Goal: Task Accomplishment & Management: Use online tool/utility

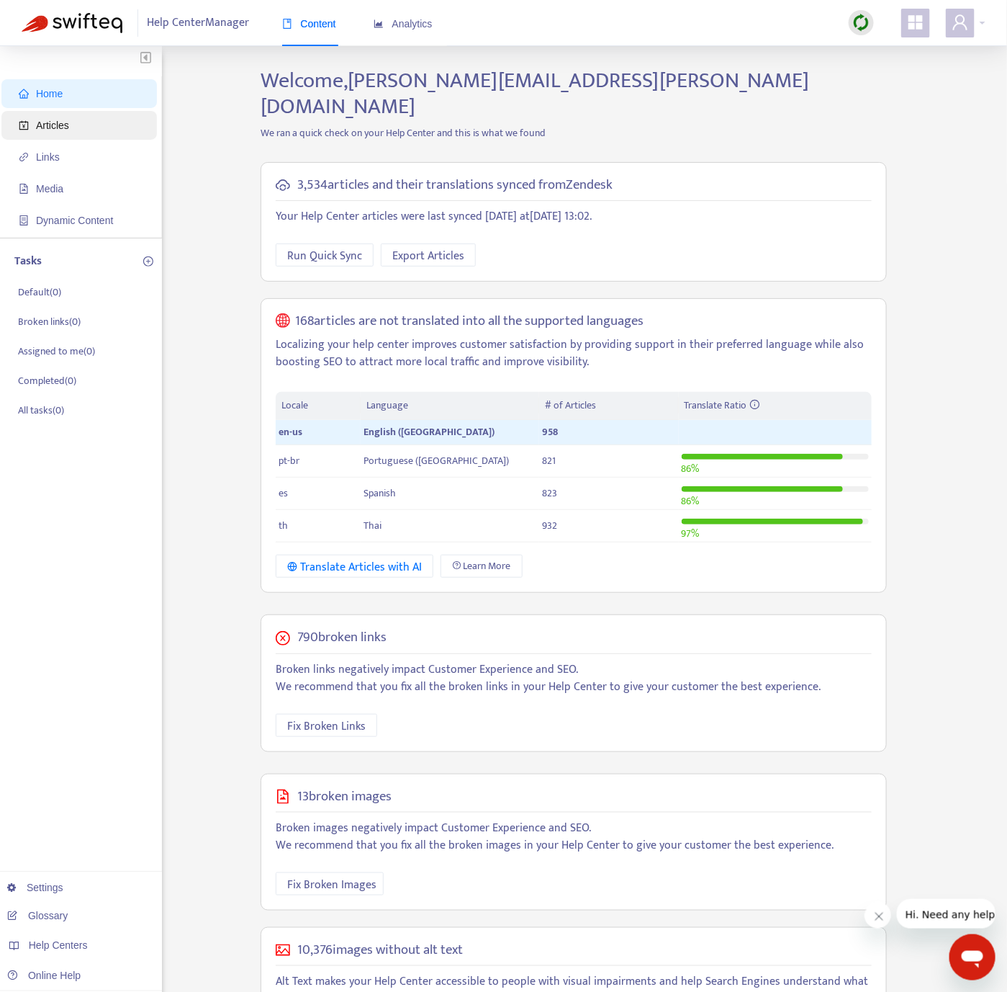
click at [115, 116] on span "Articles" at bounding box center [82, 125] width 127 height 29
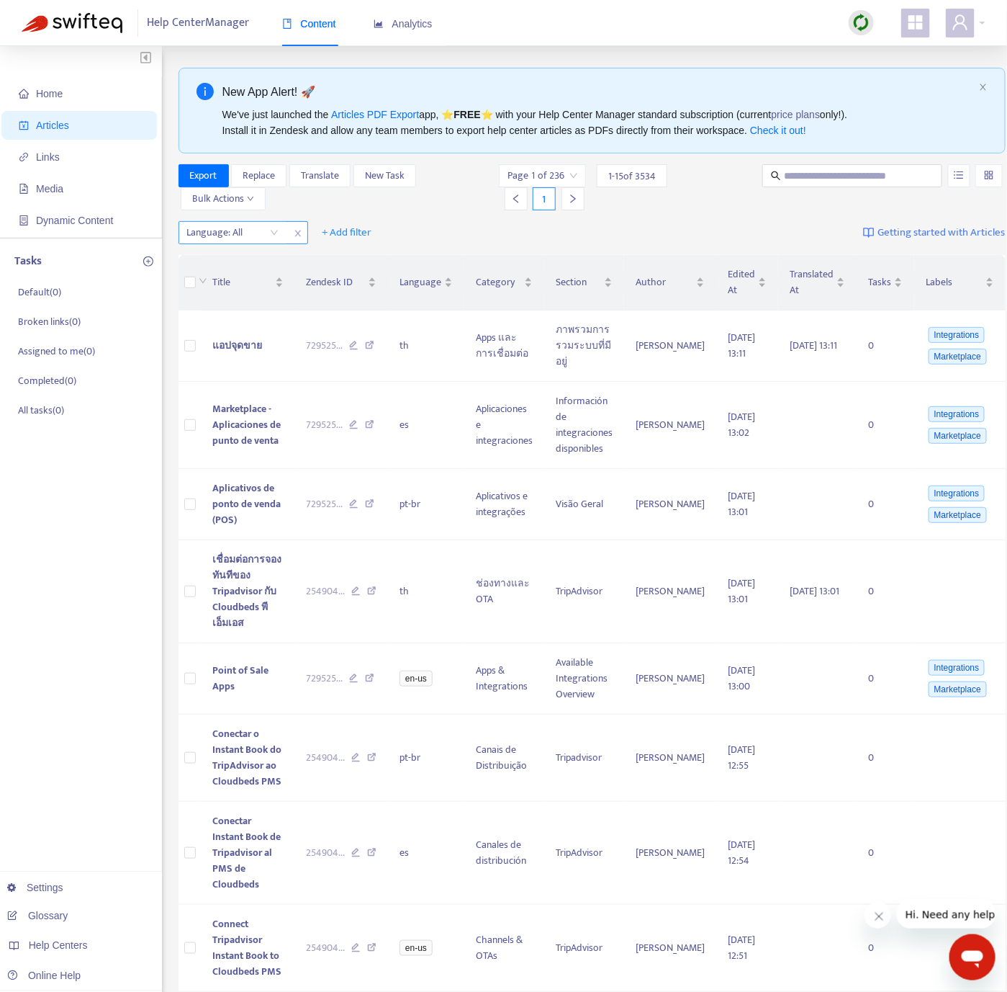
click at [217, 235] on div at bounding box center [225, 232] width 87 height 17
click at [231, 266] on div "en-us" at bounding box center [316, 262] width 251 height 16
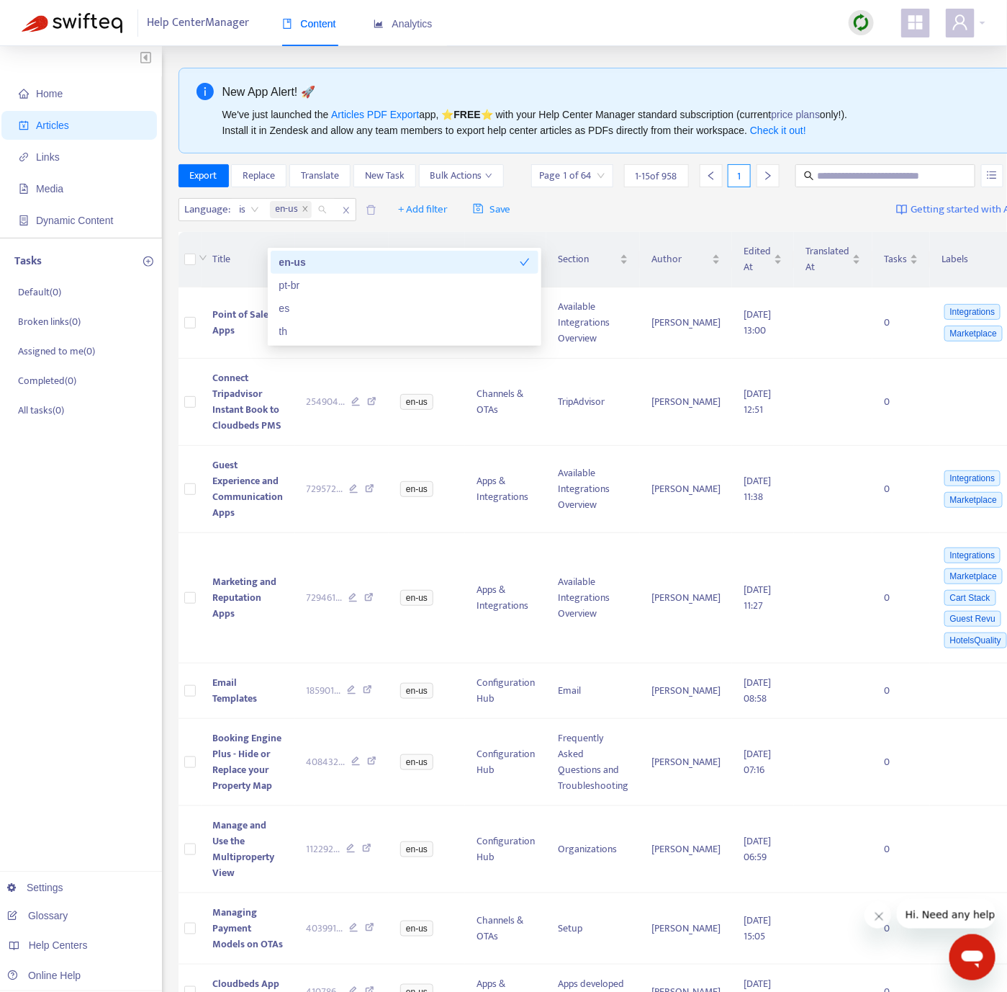
click at [868, 28] on img at bounding box center [862, 23] width 18 height 18
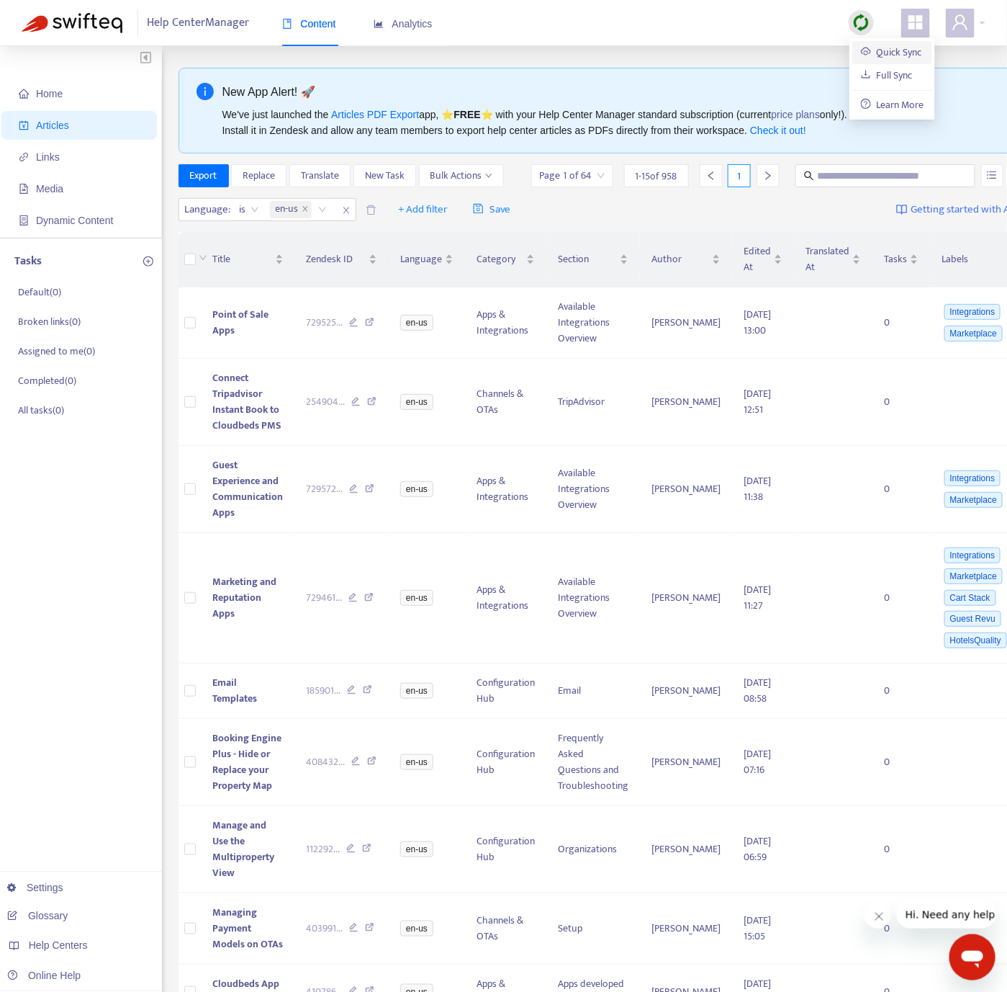
click at [871, 44] on link "Quick Sync" at bounding box center [891, 52] width 61 height 17
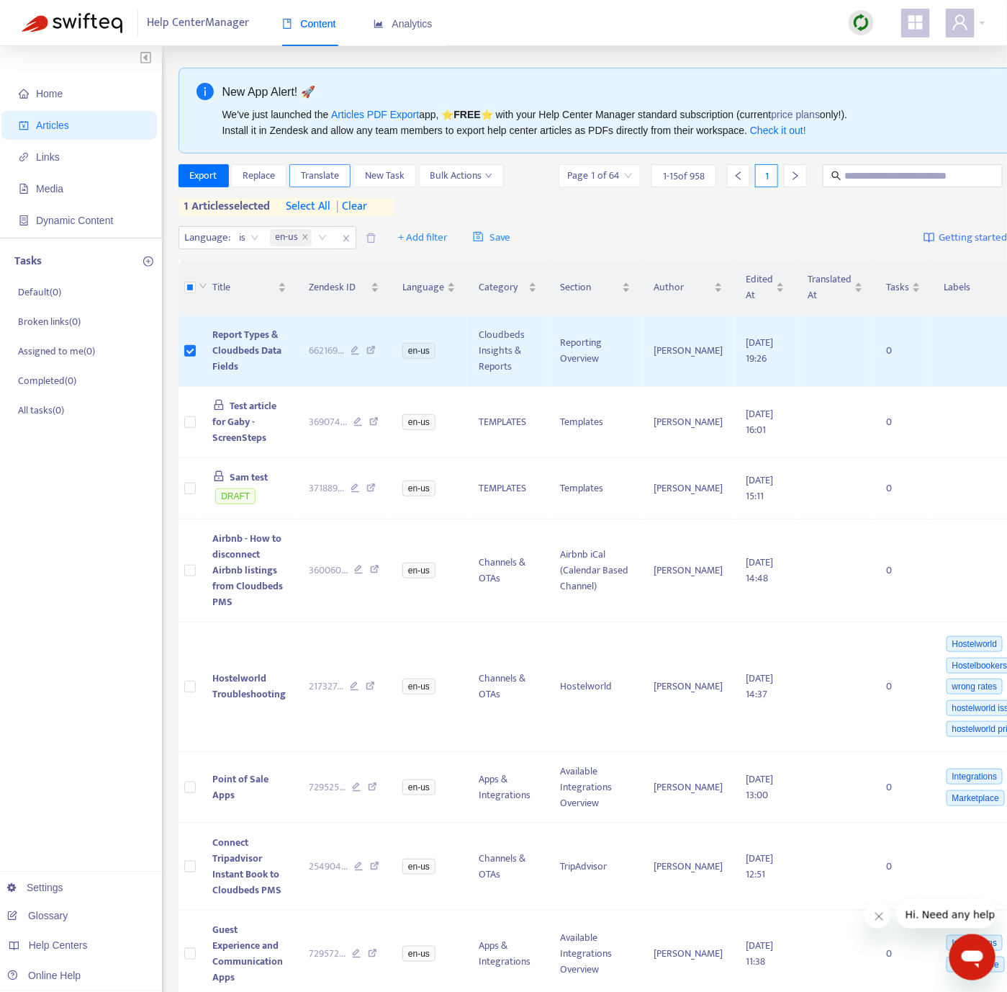
click at [305, 173] on span "Translate" at bounding box center [320, 176] width 38 height 16
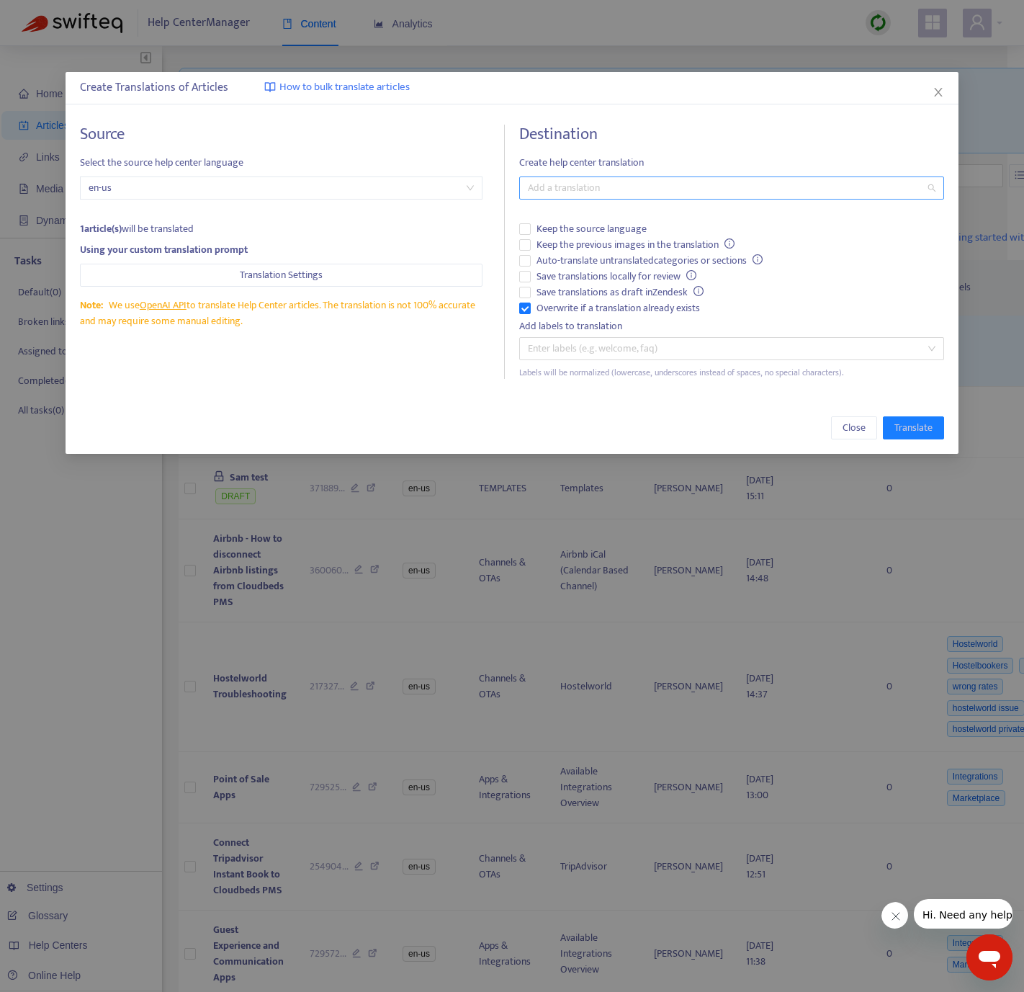
click at [560, 181] on div at bounding box center [724, 187] width 403 height 17
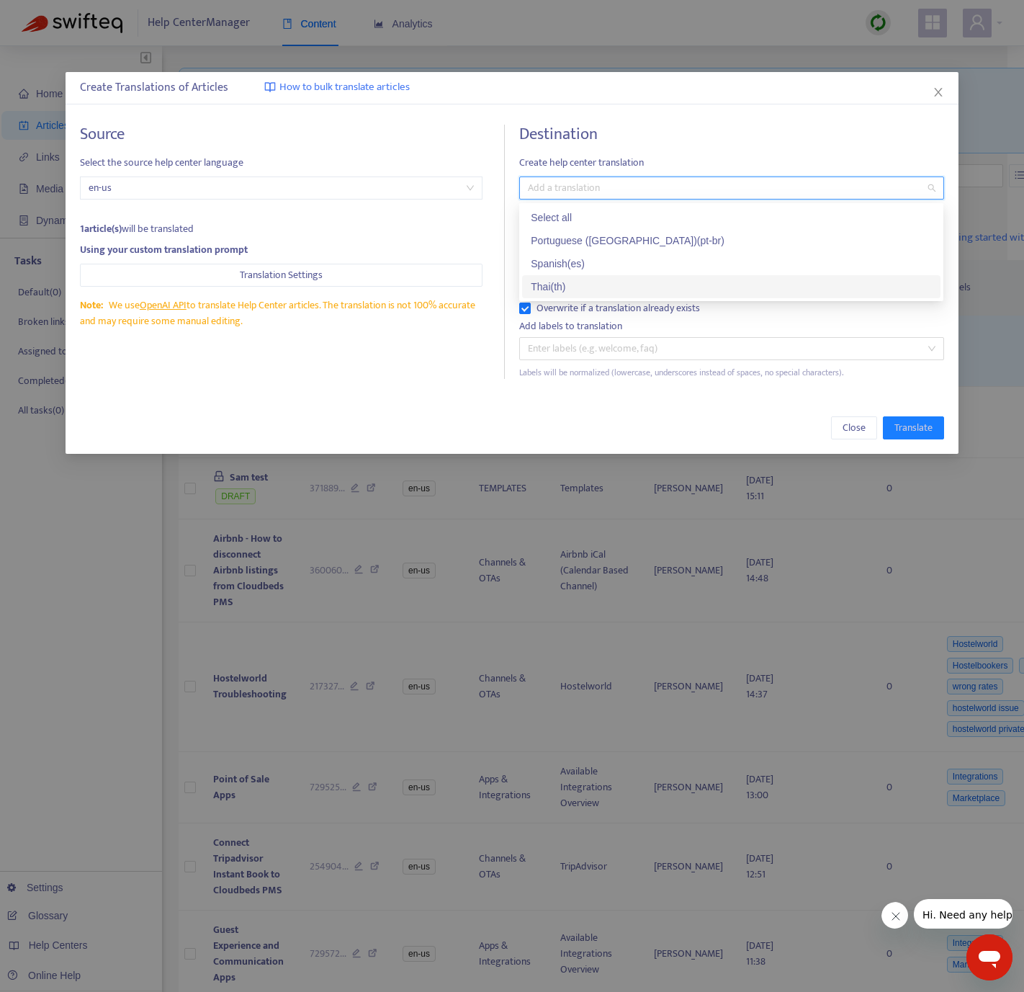
click at [575, 291] on div "Thai ( th )" at bounding box center [731, 287] width 401 height 16
click at [928, 428] on span "Translate" at bounding box center [913, 428] width 38 height 16
